Goal: Information Seeking & Learning: Find specific page/section

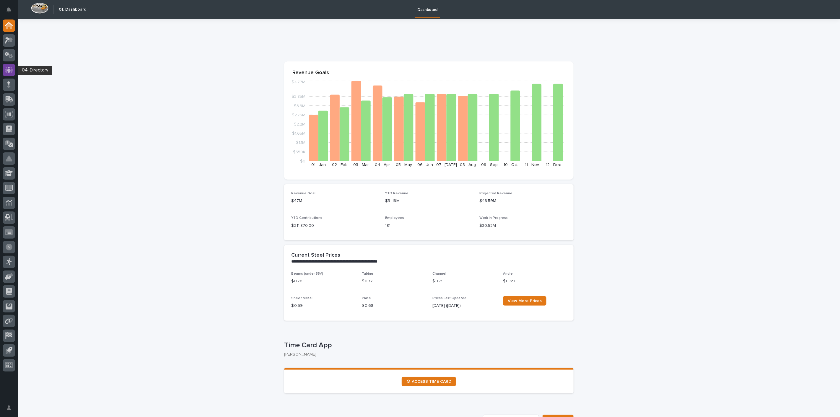
click at [8, 69] on icon at bounding box center [9, 69] width 9 height 7
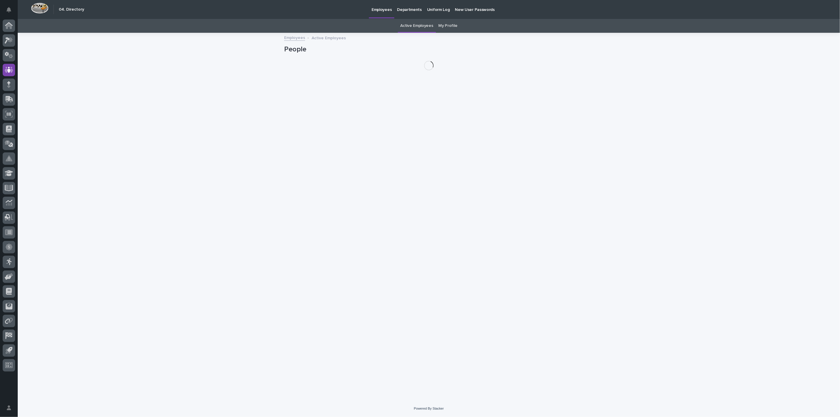
click at [457, 27] on div "My Profile" at bounding box center [448, 26] width 24 height 14
click at [449, 25] on link "My Profile" at bounding box center [448, 26] width 19 height 14
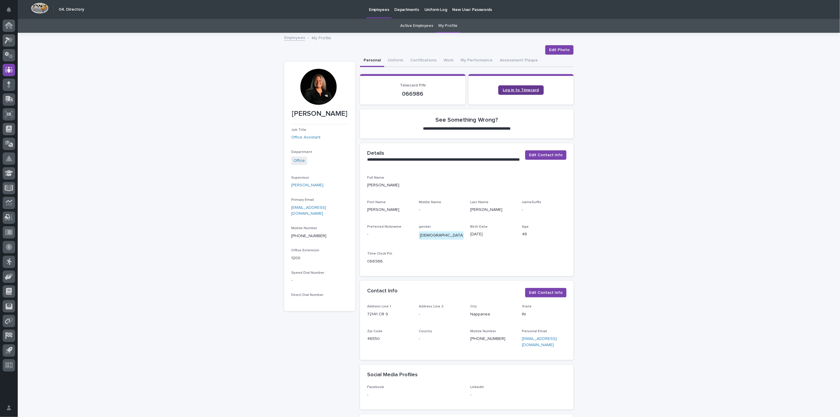
click at [525, 94] on link "Log in to Timecard" at bounding box center [522, 89] width 46 height 9
click at [7, 24] on icon at bounding box center [9, 24] width 8 height 4
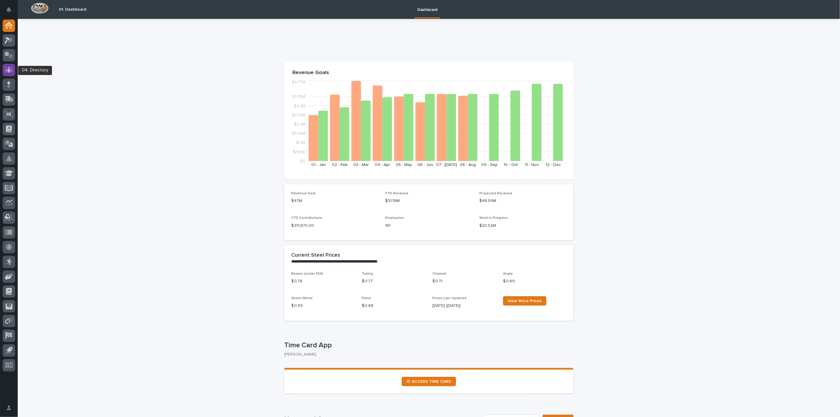
click at [7, 65] on div at bounding box center [9, 70] width 12 height 12
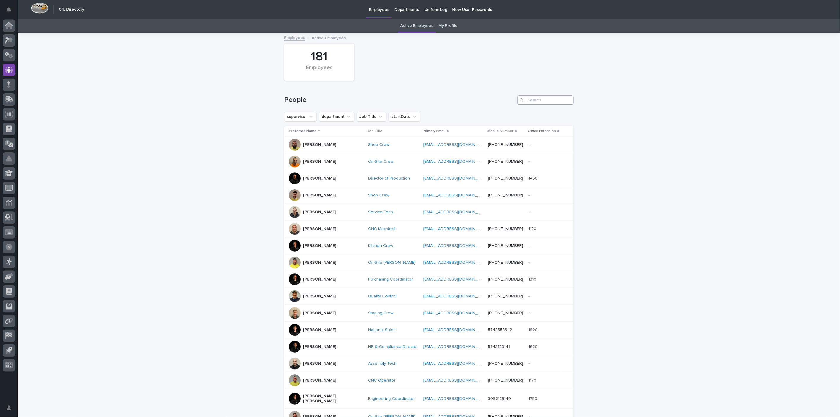
click at [536, 100] on input "Search" at bounding box center [546, 99] width 56 height 9
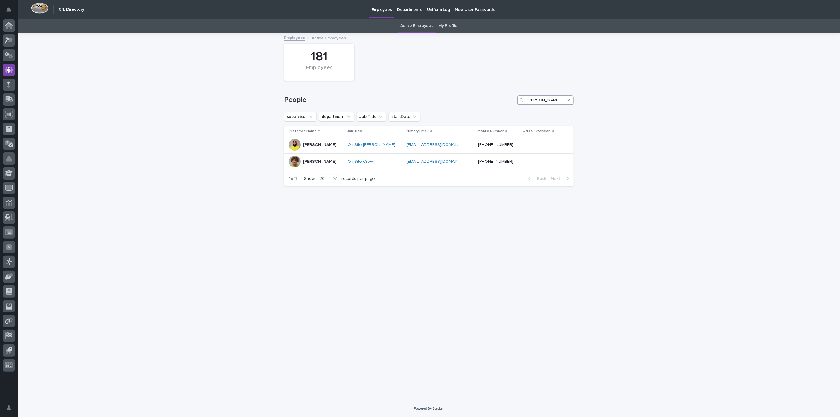
type input "[PERSON_NAME]"
click at [311, 144] on p "[PERSON_NAME]" at bounding box center [319, 144] width 33 height 5
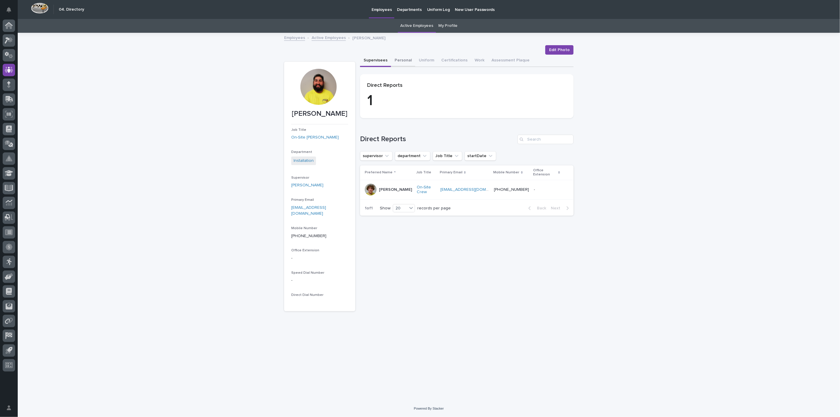
click at [404, 59] on button "Personal" at bounding box center [403, 61] width 24 height 12
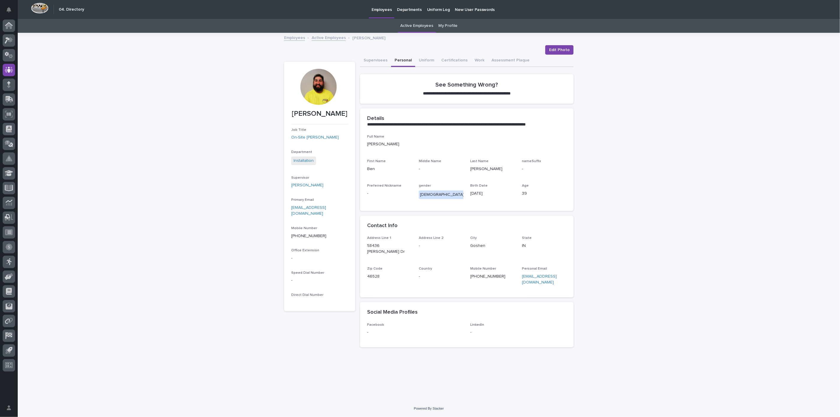
click at [139, 145] on div "**********" at bounding box center [429, 216] width 823 height 367
click at [7, 27] on icon at bounding box center [9, 26] width 6 height 6
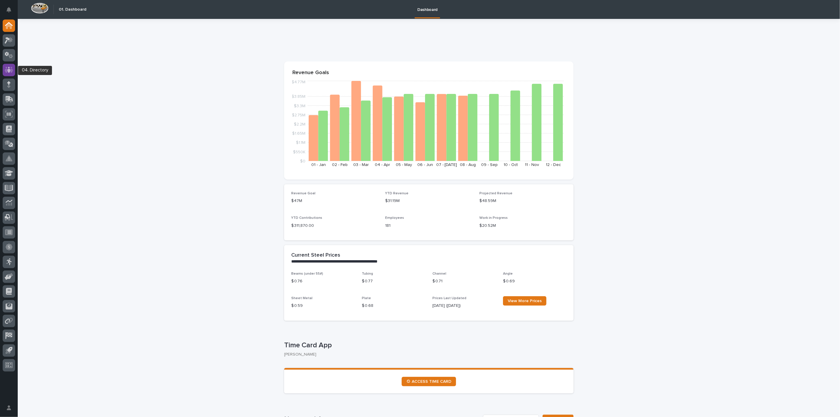
click at [13, 72] on icon at bounding box center [9, 69] width 9 height 7
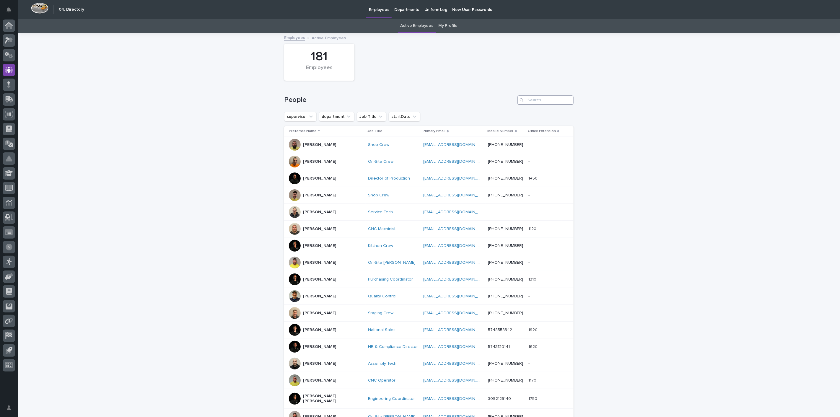
click at [542, 97] on input "Search" at bounding box center [546, 99] width 56 height 9
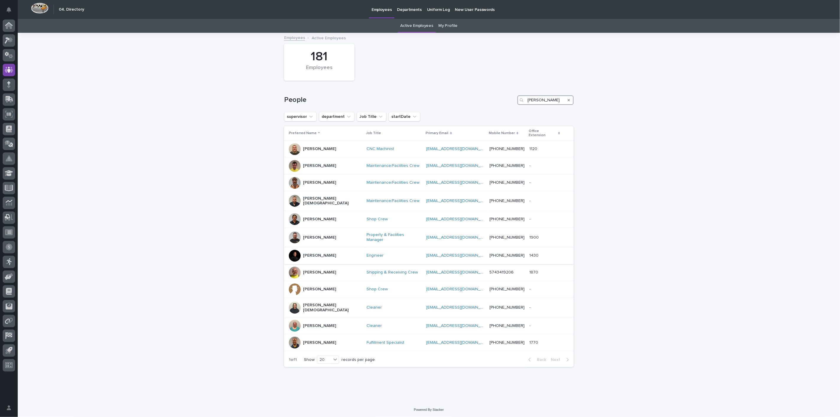
type input "[PERSON_NAME]"
click at [317, 253] on p "[PERSON_NAME]" at bounding box center [319, 255] width 33 height 5
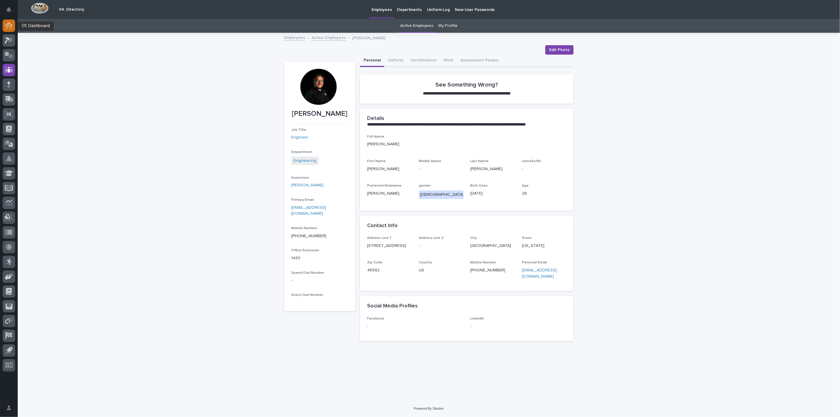
click at [9, 28] on icon at bounding box center [9, 25] width 8 height 7
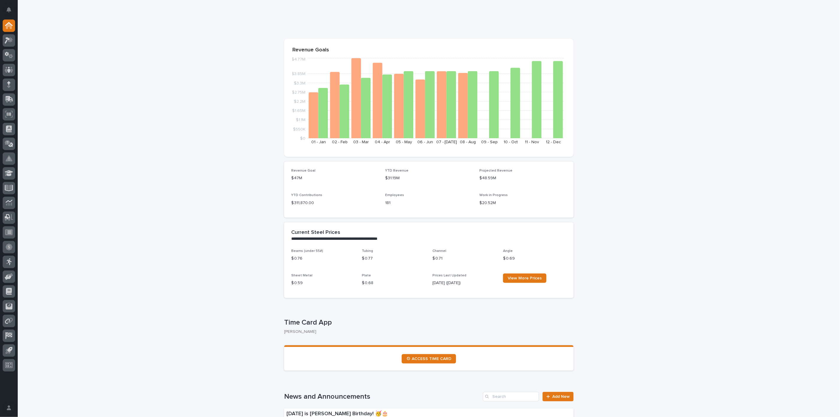
click at [500, 417] on html "**********" at bounding box center [420, 208] width 840 height 417
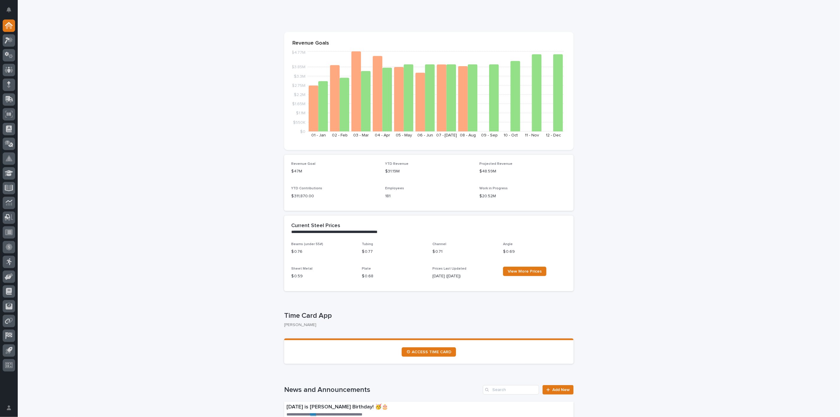
scroll to position [15, 0]
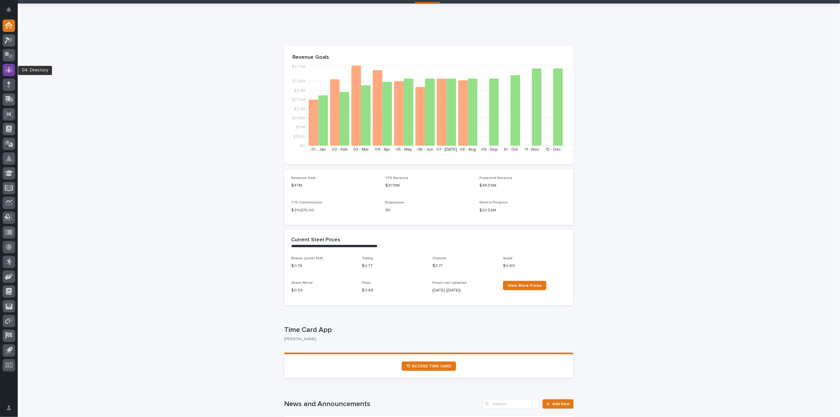
click at [10, 71] on icon at bounding box center [9, 69] width 9 height 7
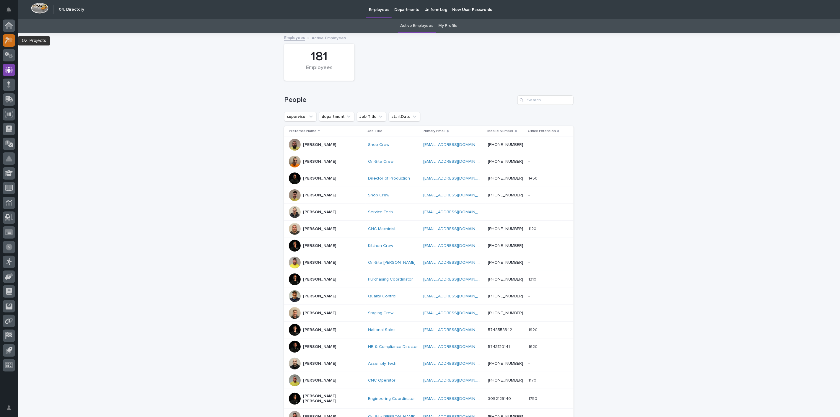
click at [7, 37] on icon at bounding box center [7, 40] width 5 height 7
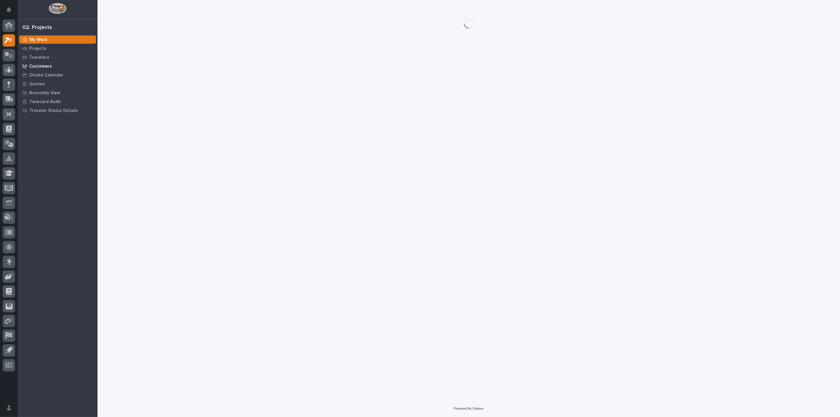
click at [39, 67] on p "Customers" at bounding box center [40, 66] width 23 height 5
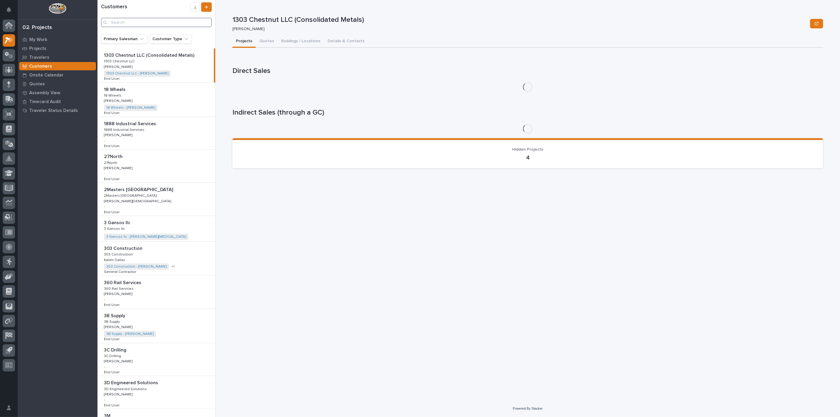
click at [151, 22] on input "Search" at bounding box center [156, 22] width 111 height 9
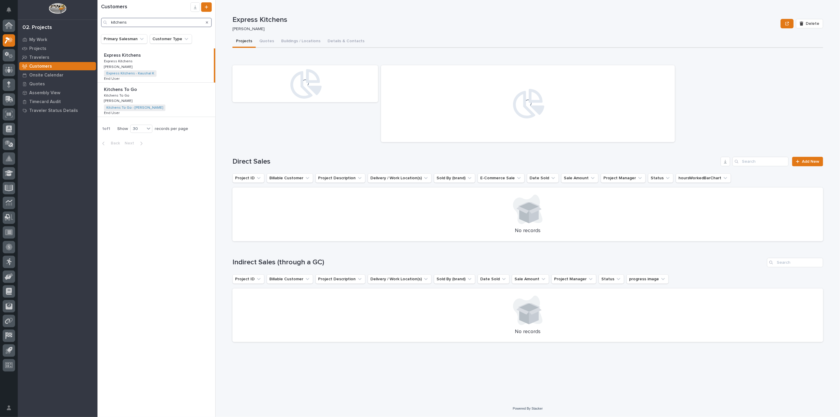
type input "kitchens"
click at [142, 89] on p at bounding box center [157, 90] width 107 height 6
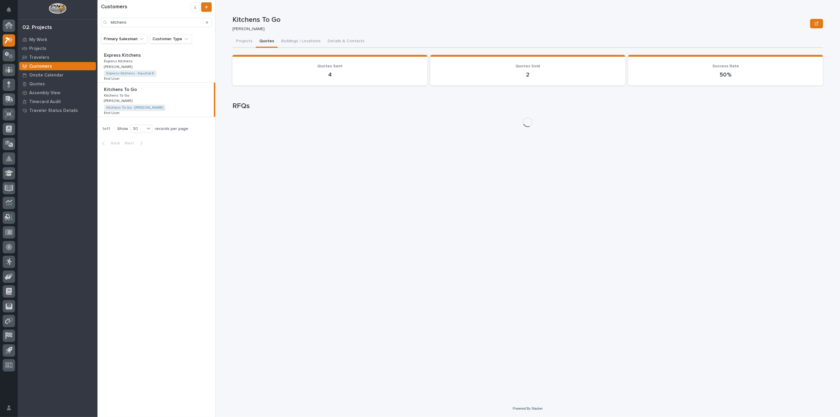
click at [269, 41] on button "Quotes" at bounding box center [267, 41] width 22 height 12
